Goal: Information Seeking & Learning: Learn about a topic

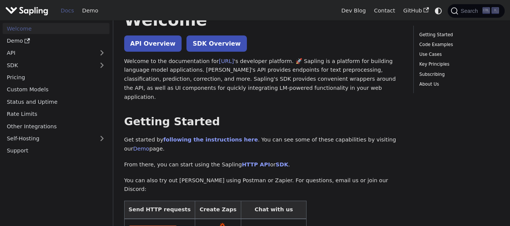
scroll to position [76, 0]
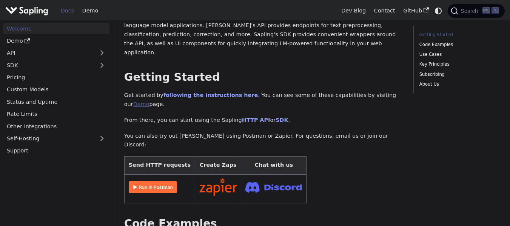
click at [149, 101] on link "Demo" at bounding box center [141, 104] width 16 height 6
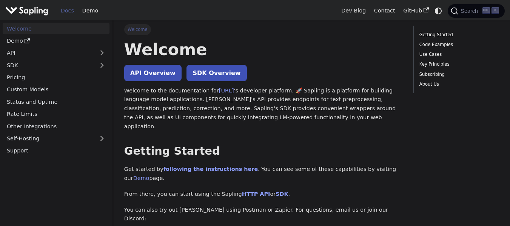
scroll to position [0, 0]
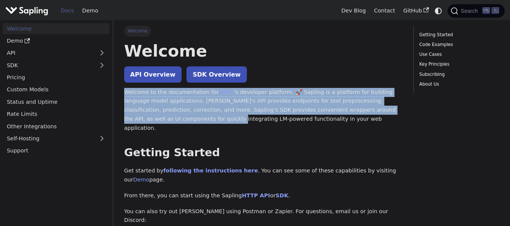
drag, startPoint x: 119, startPoint y: 92, endPoint x: 138, endPoint y: 120, distance: 33.9
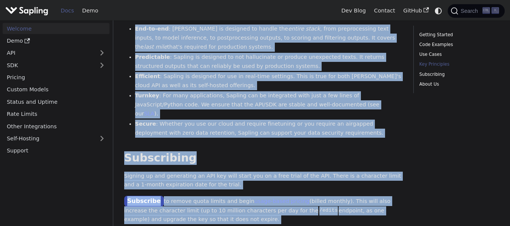
scroll to position [542, 0]
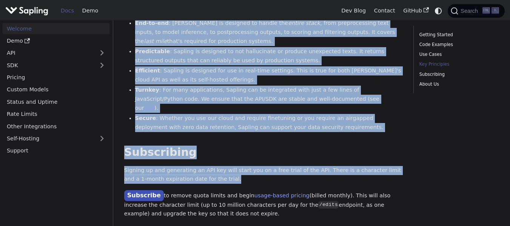
drag, startPoint x: 120, startPoint y: 52, endPoint x: 232, endPoint y: 143, distance: 144.2
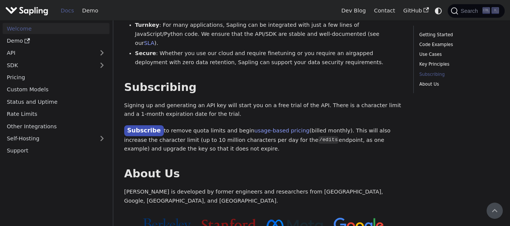
scroll to position [580, 0]
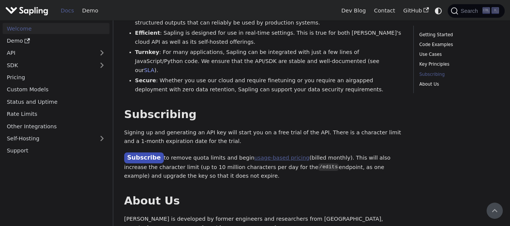
click at [274, 155] on link "usage-based pricing" at bounding box center [281, 158] width 55 height 6
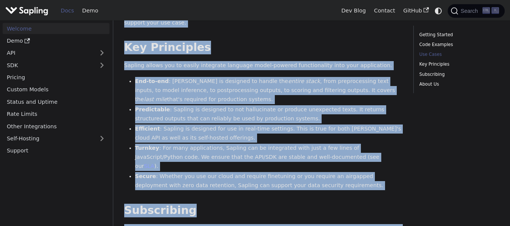
scroll to position [611, 0]
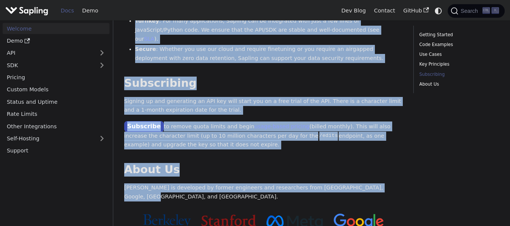
drag, startPoint x: 123, startPoint y: 50, endPoint x: 395, endPoint y: 147, distance: 289.2
copy div "Loremip DOL Sitametc ADI Elitsedd Eiusmod te inc utlaboreetdol mag Aliquae.ad '…"
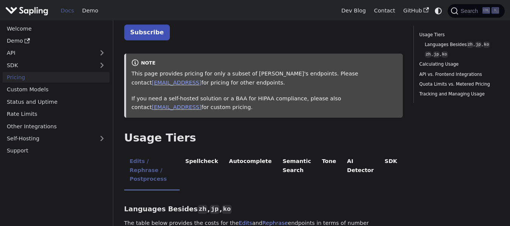
scroll to position [76, 0]
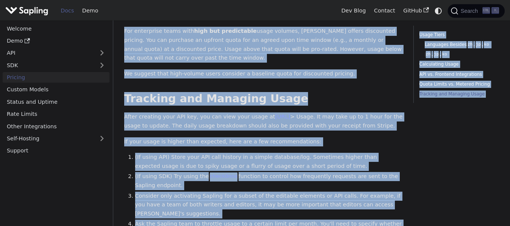
scroll to position [1210, 0]
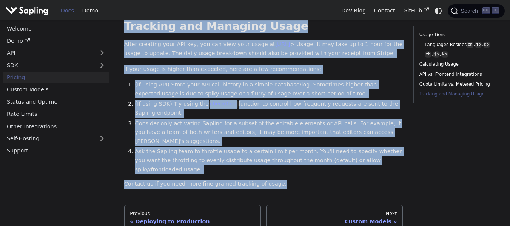
drag, startPoint x: 120, startPoint y: 53, endPoint x: 280, endPoint y: 89, distance: 164.1
copy div "API Pricing Subscribe to the API here (using the email for your Sapling account…"
